Goal: Find specific page/section: Find specific page/section

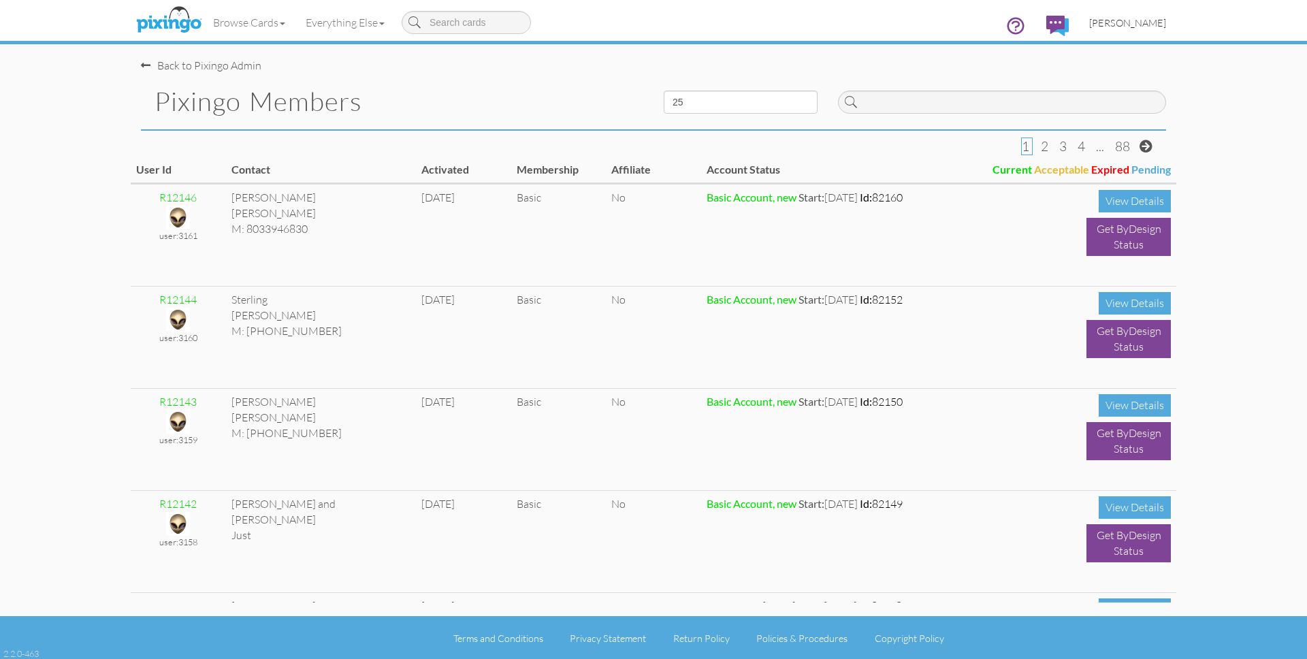
click at [1138, 23] on span "[PERSON_NAME]" at bounding box center [1127, 23] width 77 height 12
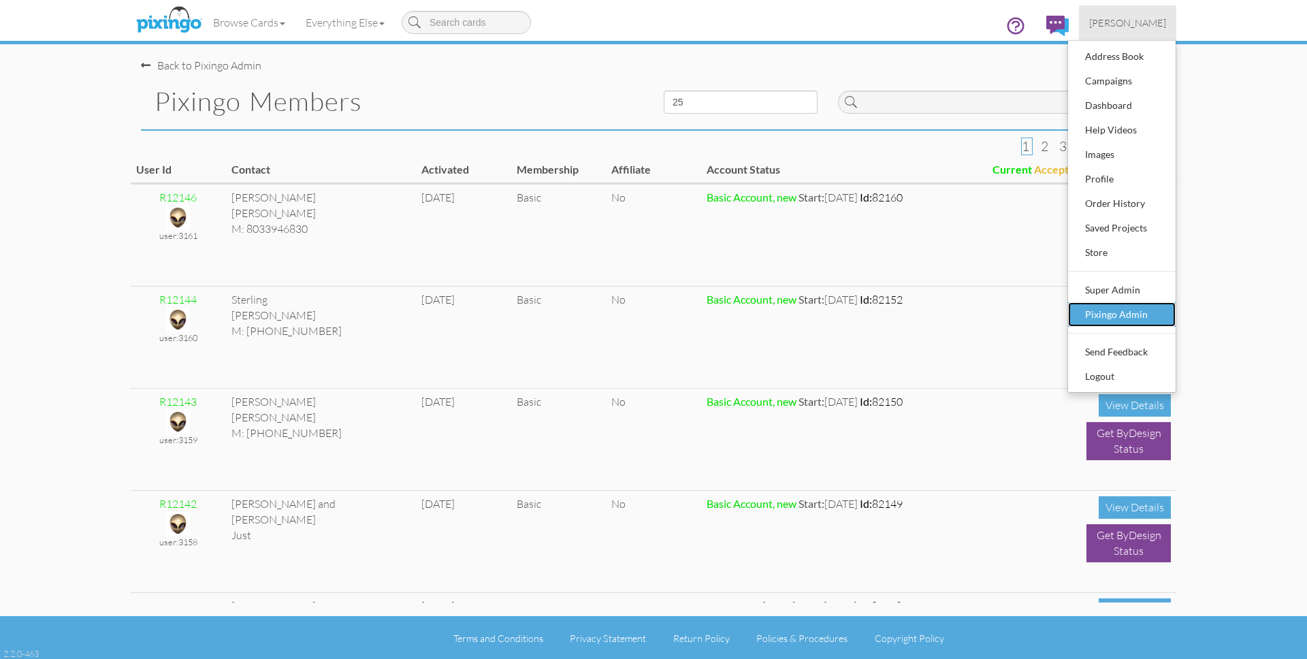
click at [1133, 312] on div "Pixingo Admin" at bounding box center [1122, 314] width 80 height 20
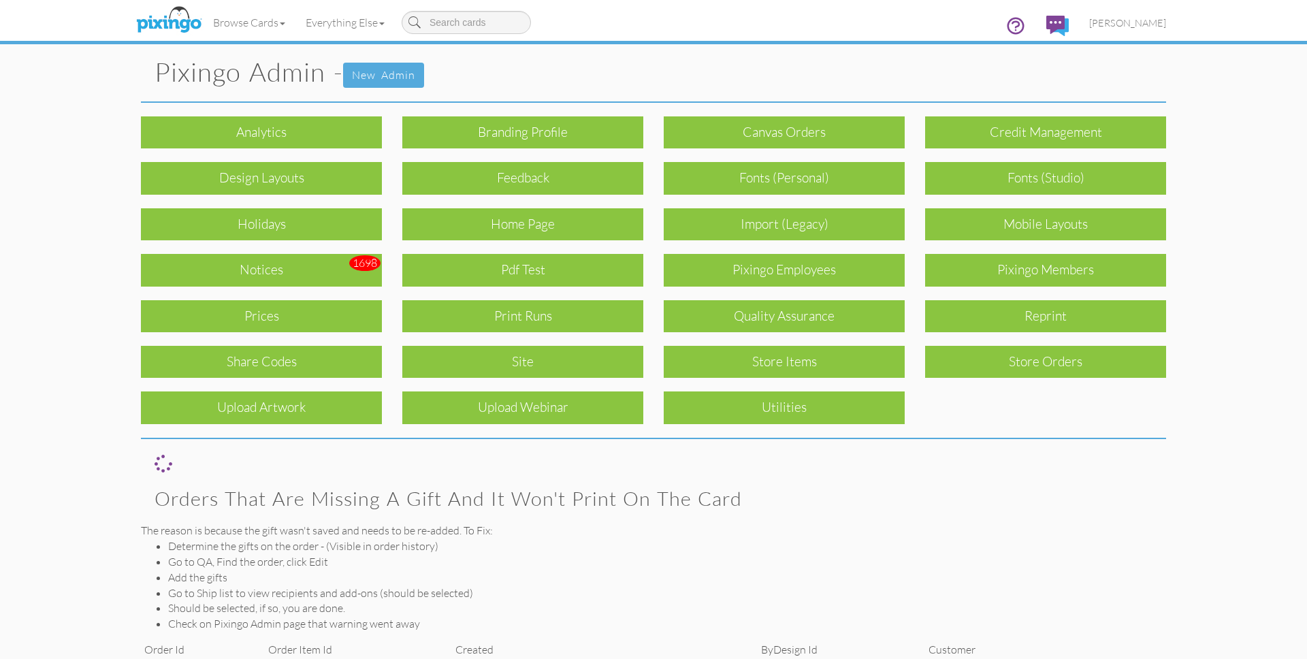
click at [814, 323] on div "Quality Assurance" at bounding box center [784, 316] width 241 height 32
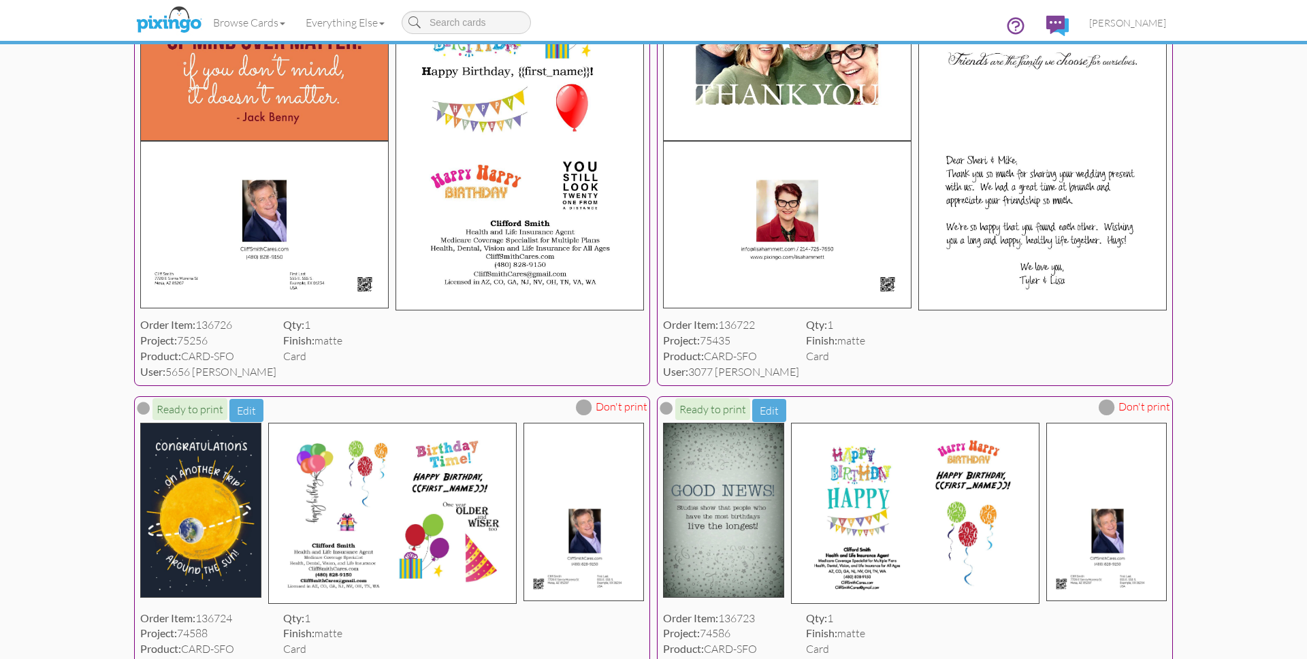
scroll to position [3403, 0]
